Goal: Navigation & Orientation: Find specific page/section

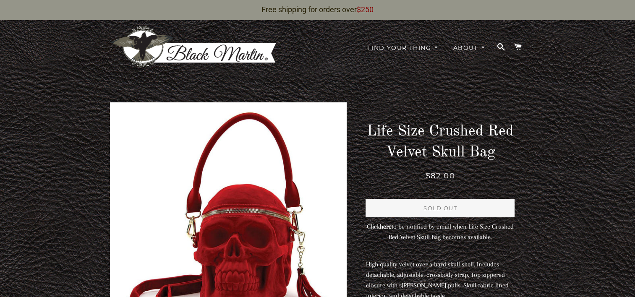
click at [568, 115] on main at bounding box center [317, 237] width 635 height 336
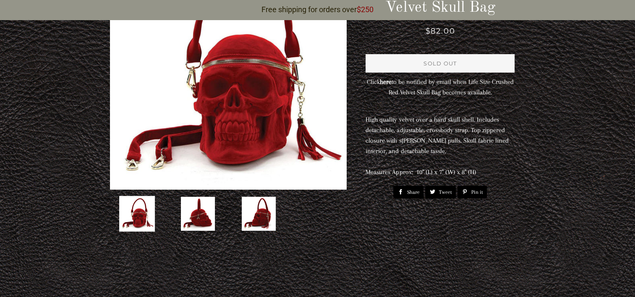
scroll to position [126, 0]
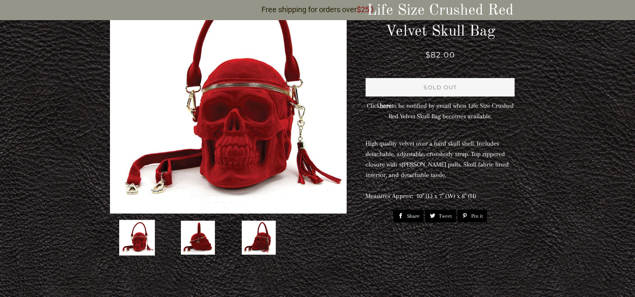
click at [204, 220] on img at bounding box center [198, 238] width 36 height 36
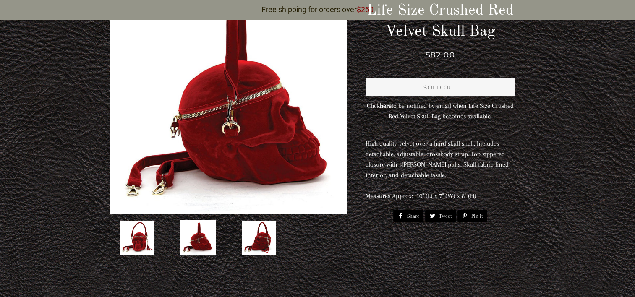
click at [259, 220] on img at bounding box center [259, 238] width 36 height 36
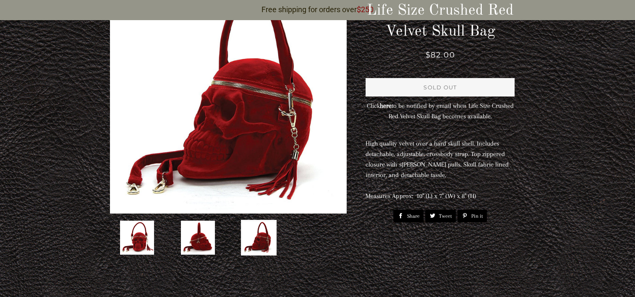
click at [141, 220] on img at bounding box center [137, 238] width 36 height 36
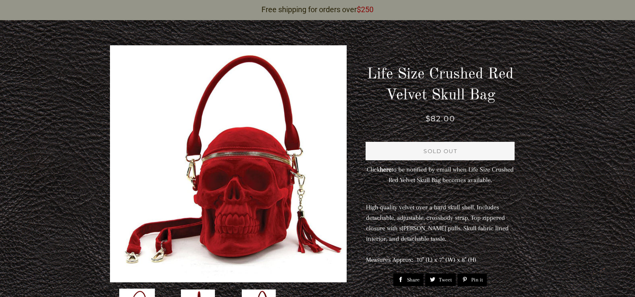
scroll to position [0, 0]
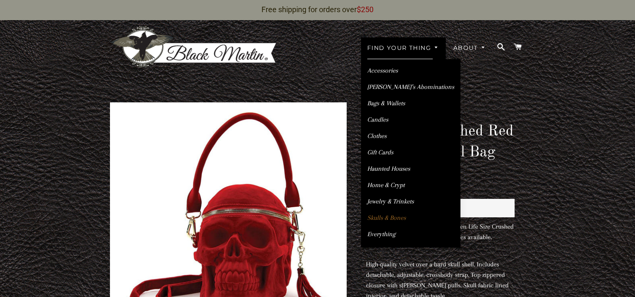
click at [391, 211] on link "Skulls & Bones" at bounding box center [410, 218] width 99 height 15
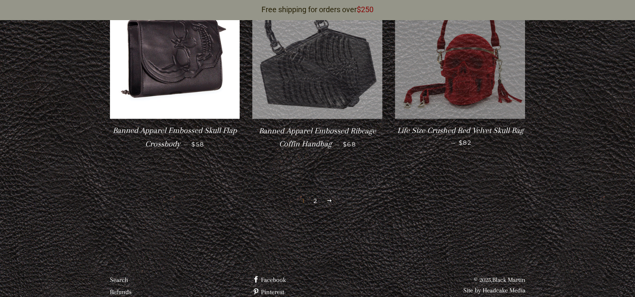
scroll to position [1427, 0]
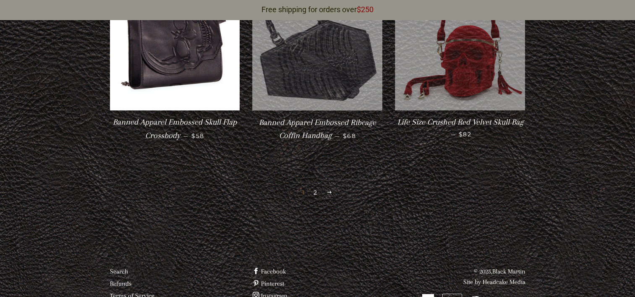
click at [314, 186] on link "2" at bounding box center [315, 192] width 10 height 13
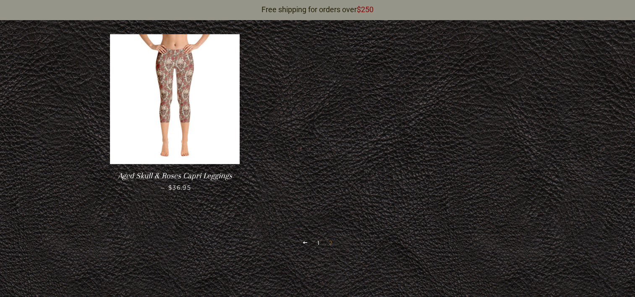
scroll to position [1069, 0]
